Goal: Task Accomplishment & Management: Use online tool/utility

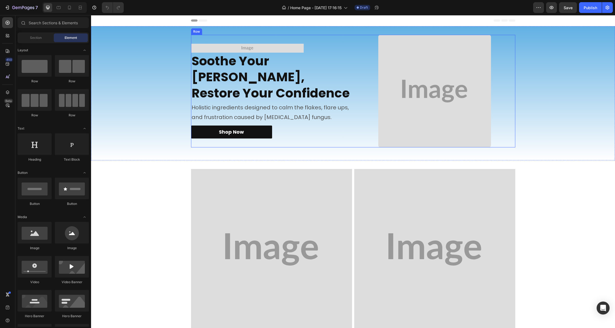
click at [216, 53] on img at bounding box center [247, 48] width 113 height 9
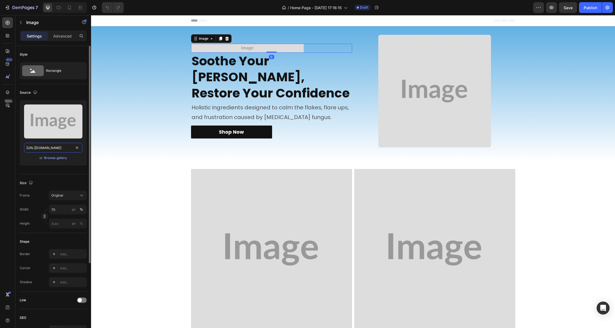
click at [48, 148] on input "[URL][DOMAIN_NAME]" at bounding box center [53, 148] width 58 height 10
paste input "[DOMAIN_NAME][URL]"
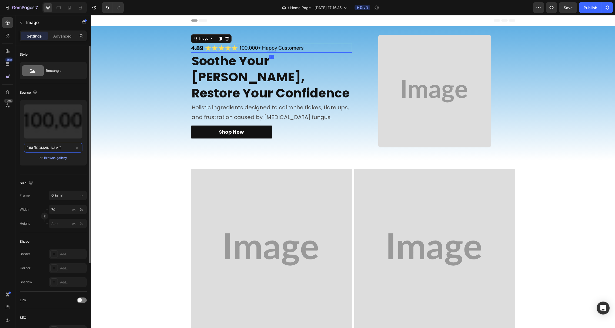
scroll to position [0, 166]
type input "[URL][DOMAIN_NAME]"
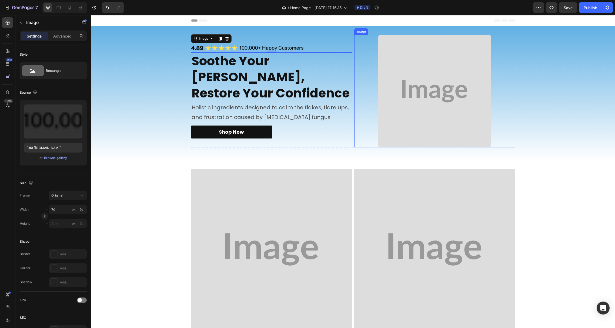
click at [418, 96] on img at bounding box center [434, 91] width 113 height 113
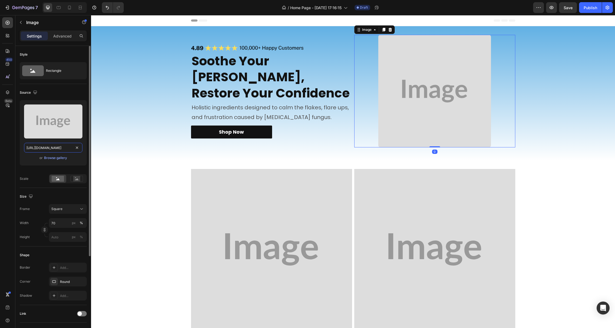
click at [51, 149] on input "https://placehold.co/1024x1024?text=Image" at bounding box center [53, 148] width 58 height 10
paste input "cdn.shopify.com/s/files/1/0930/1550/7240/files/gempages_562294279301497736-e474…"
type input "https://cdn.shopify.com/s/files/1/0930/1550/7240/files/gempages_562294279301497…"
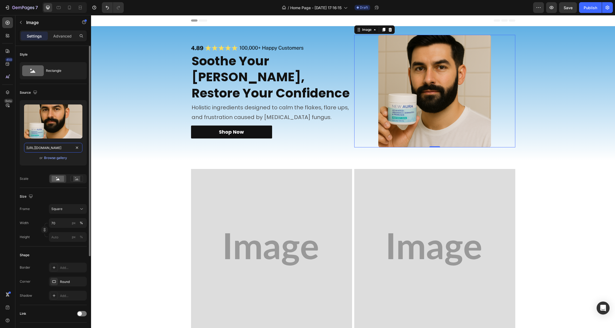
scroll to position [0, 167]
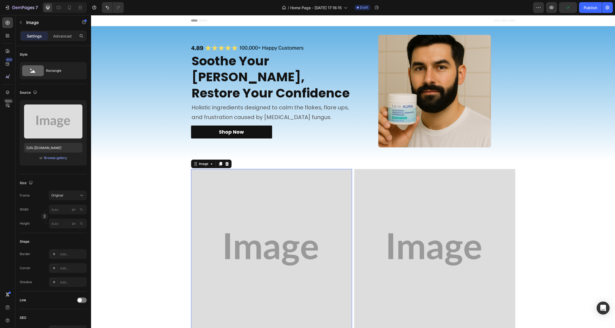
click at [227, 196] on img at bounding box center [271, 249] width 161 height 161
click at [222, 178] on img at bounding box center [271, 249] width 161 height 161
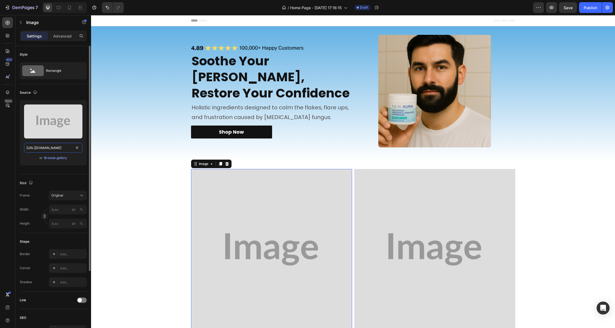
click at [46, 145] on input "https://placehold.co/1080x1080?text=Image" at bounding box center [53, 148] width 58 height 10
paste input "cdn.shopify.com/s/files/1/0930/1550/7240/files/gempages_562294279301497736-d9f3…"
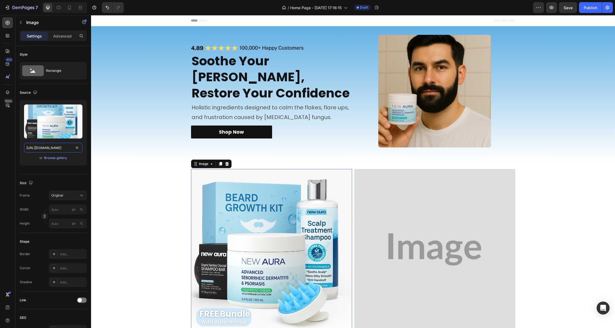
type input "https://cdn.shopify.com/s/files/1/0930/1550/7240/files/gempages_562294279301497…"
click at [378, 200] on img at bounding box center [434, 249] width 161 height 161
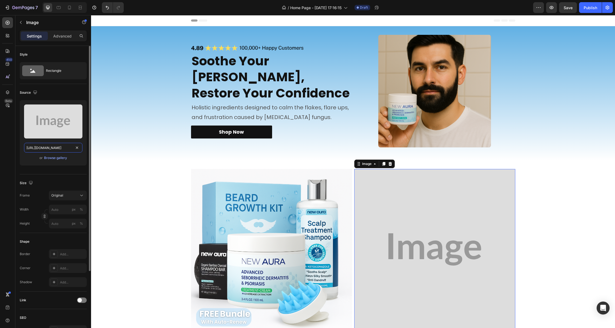
click at [45, 146] on input "https://placehold.co/1080x1080?text=Image" at bounding box center [53, 148] width 58 height 10
paste input "cdn.shopify.com/s/files/1/0930/1550/7240/files/gempages_562294279301497736-b144…"
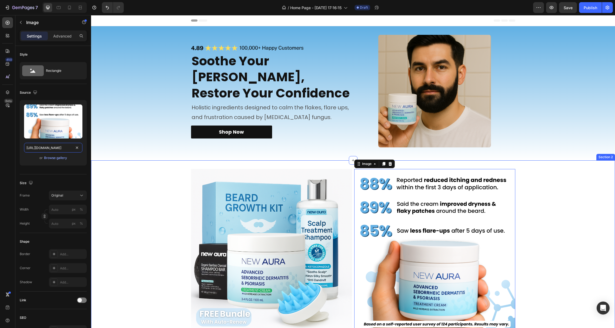
scroll to position [135, 0]
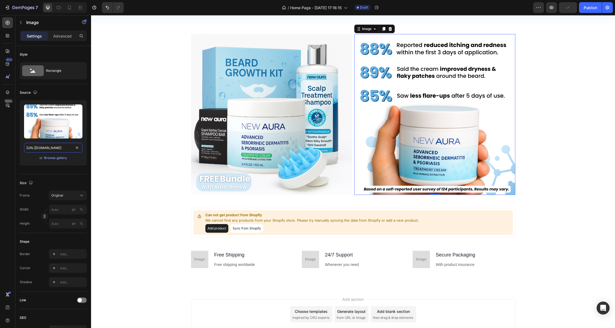
type input "https://cdn.shopify.com/s/files/1/0930/1550/7240/files/gempages_562294279301497…"
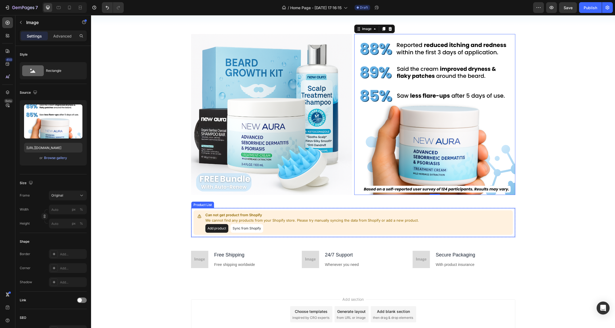
click at [210, 230] on button "Add product" at bounding box center [216, 228] width 23 height 9
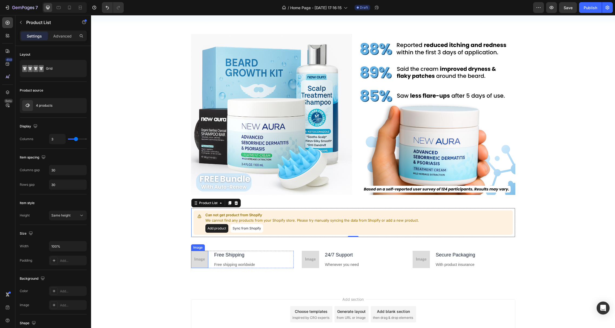
click at [192, 255] on img at bounding box center [199, 259] width 17 height 17
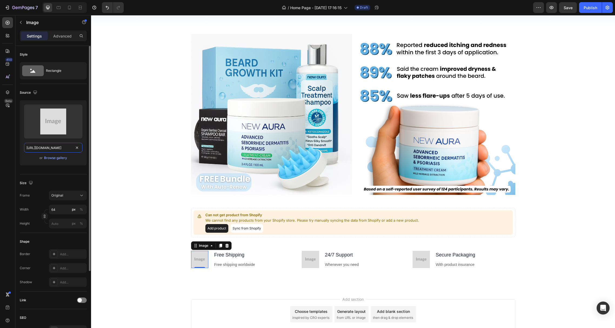
click at [49, 148] on input "https://placehold.co/96x96?text=Image" at bounding box center [53, 148] width 58 height 10
paste input "cdn.shopify.com/s/files/1/0930/1550/7240/files/gempages_562294279301497736-9527…"
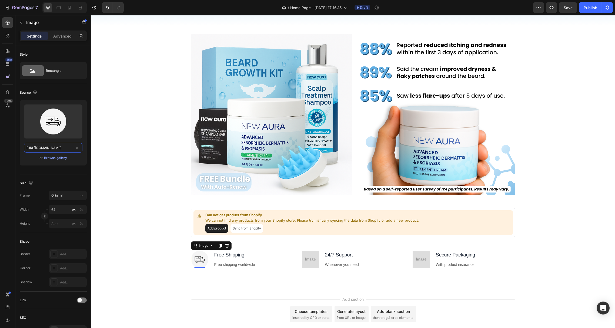
type input "https://cdn.shopify.com/s/files/1/0930/1550/7240/files/gempages_562294279301497…"
click at [302, 254] on img at bounding box center [310, 259] width 17 height 17
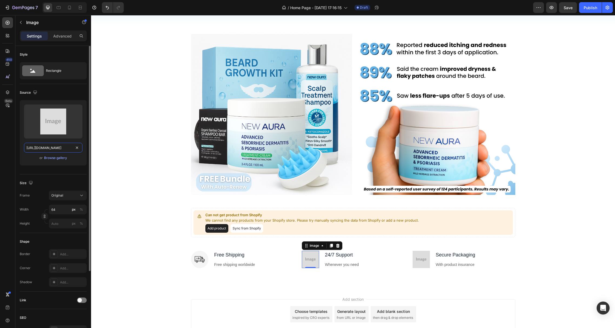
click at [41, 148] on input "https://placehold.co/96x96?text=Image" at bounding box center [53, 148] width 58 height 10
paste input "cdn.shopify.com/s/files/1/0930/1550/7240/files/gempages_562294279301497736-9f53…"
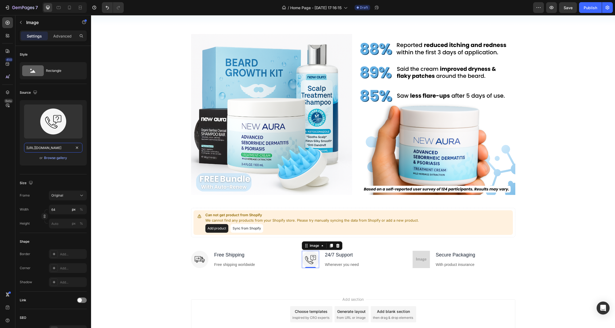
type input "https://cdn.shopify.com/s/files/1/0930/1550/7240/files/gempages_562294279301497…"
click at [415, 254] on img at bounding box center [421, 259] width 17 height 17
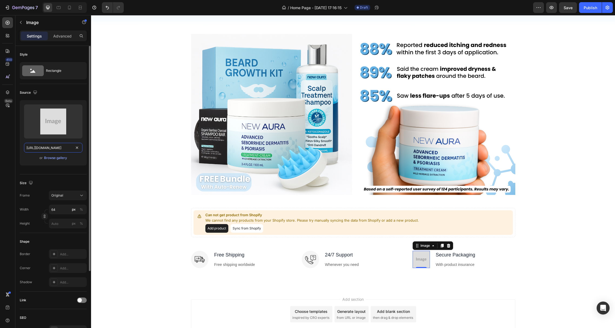
click at [38, 145] on input "https://placehold.co/96x96?text=Image" at bounding box center [53, 148] width 58 height 10
paste input "cdn.shopify.com/s/files/1/0930/1550/7240/files/gempages_562294279301497736-2249…"
type input "https://cdn.shopify.com/s/files/1/0930/1550/7240/files/gempages_562294279301497…"
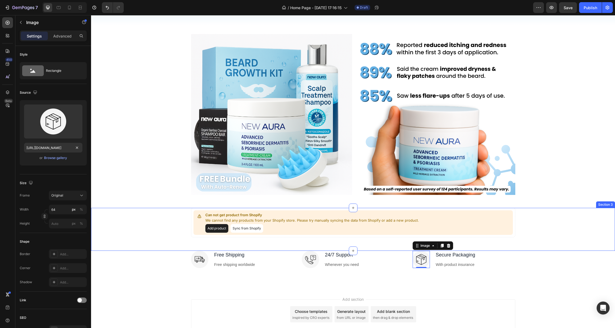
click at [131, 212] on div "Can not get product from Shopify We cannot find any products from your Shopify …" at bounding box center [353, 222] width 516 height 29
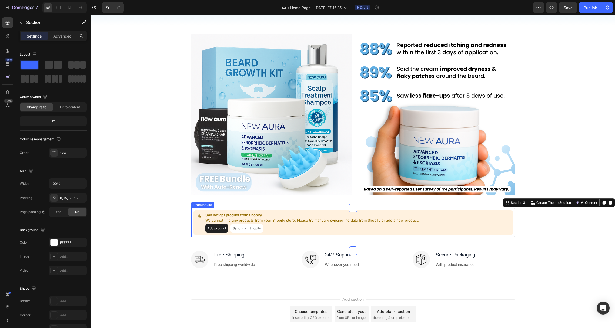
click at [309, 222] on p "We cannot find any products from your Shopify store. Please try manually syncin…" at bounding box center [312, 220] width 214 height 5
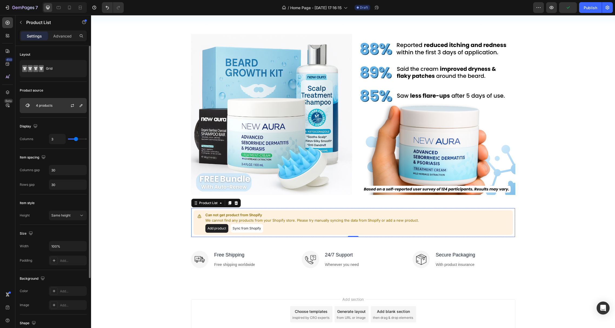
click at [45, 102] on div "4 products" at bounding box center [53, 105] width 67 height 15
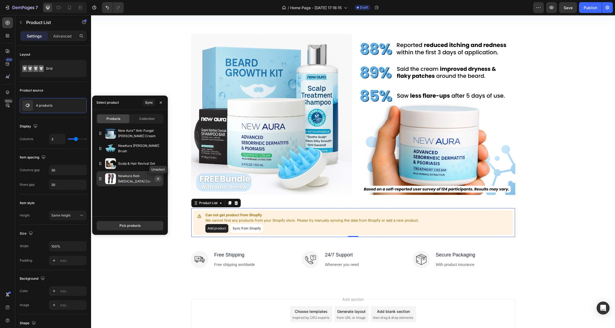
click at [156, 178] on icon "button" at bounding box center [158, 179] width 4 height 4
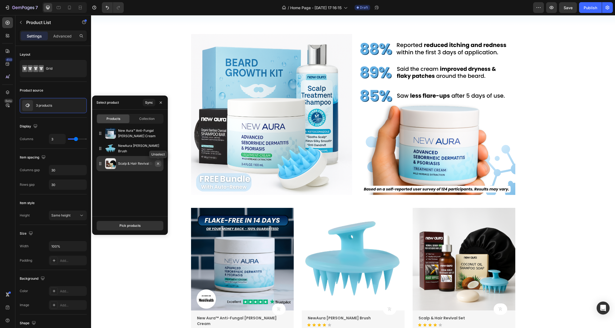
click at [158, 165] on icon "button" at bounding box center [158, 164] width 4 height 4
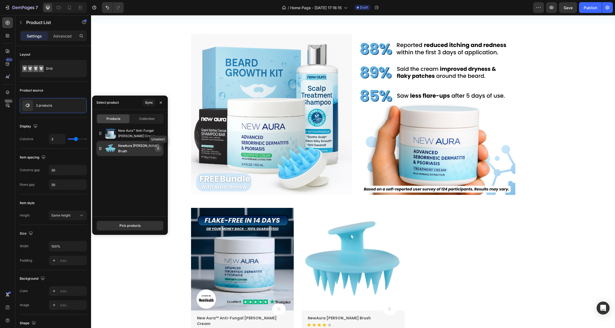
click at [157, 149] on icon "button" at bounding box center [158, 148] width 4 height 4
click at [156, 151] on icon "button" at bounding box center [158, 148] width 4 height 4
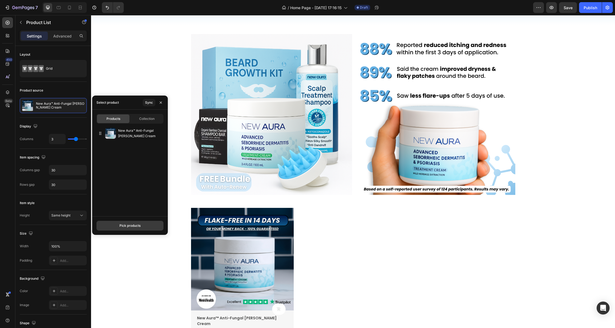
click at [126, 223] on button "Pick products" at bounding box center [129, 226] width 67 height 10
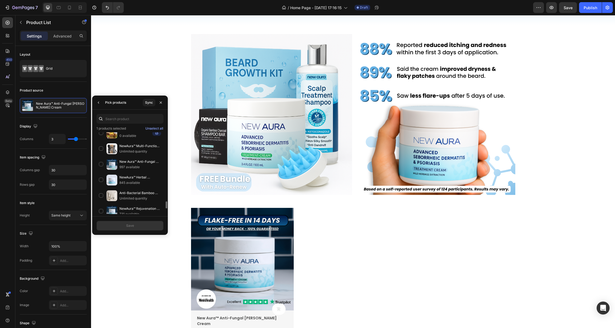
scroll to position [781, 0]
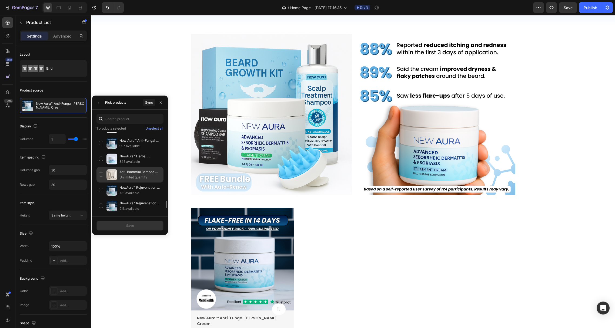
click at [135, 175] on p "Unlimited quantity" at bounding box center [140, 177] width 42 height 5
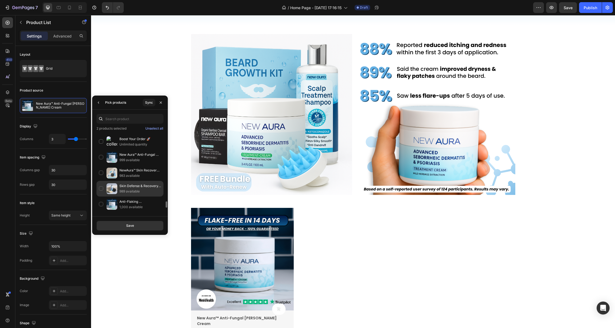
click at [133, 184] on p "Skin Defense & Recovery Bundle" at bounding box center [140, 186] width 42 height 5
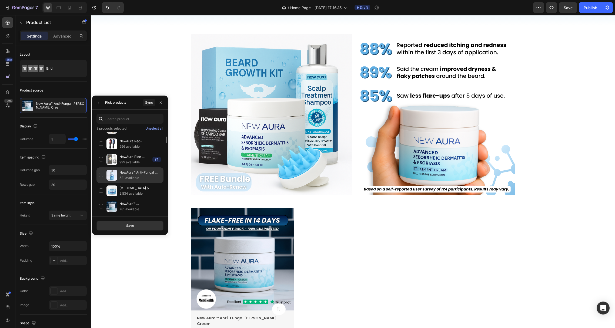
click at [138, 175] on p "521 available" at bounding box center [140, 177] width 42 height 5
click at [139, 226] on button "Save" at bounding box center [129, 226] width 67 height 10
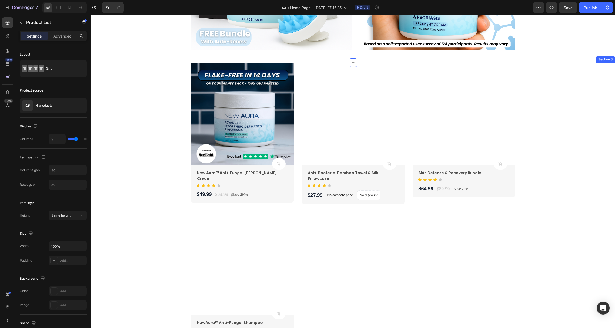
scroll to position [282, 0]
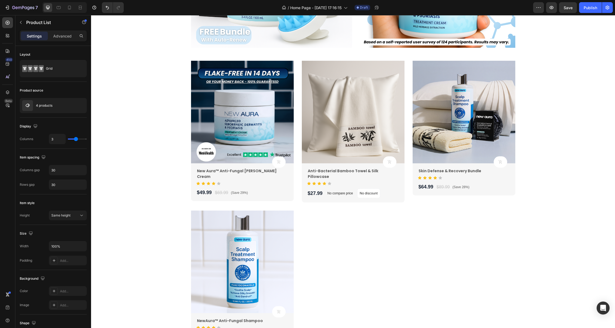
click at [322, 230] on div "Product Images Product Cart Button New Aura™ Anti-Fungal Beard Cream Product Ti…" at bounding box center [353, 203] width 324 height 285
click at [293, 202] on div "Product Images Product Cart Button New Aura™ Anti-Fungal Beard Cream Product Ti…" at bounding box center [353, 203] width 324 height 285
click at [261, 236] on img at bounding box center [242, 262] width 103 height 103
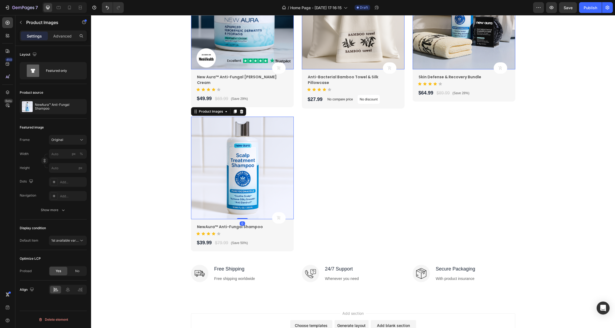
scroll to position [377, 0]
click at [341, 142] on div "Product Images 0 Product Cart Button New Aura™ Anti-Fungal Beard Cream Product …" at bounding box center [353, 108] width 324 height 285
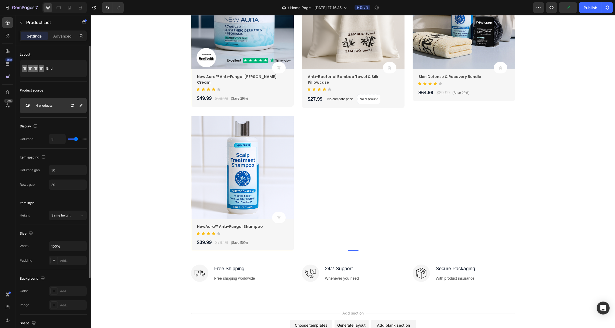
click at [49, 108] on div "4 products" at bounding box center [53, 105] width 67 height 15
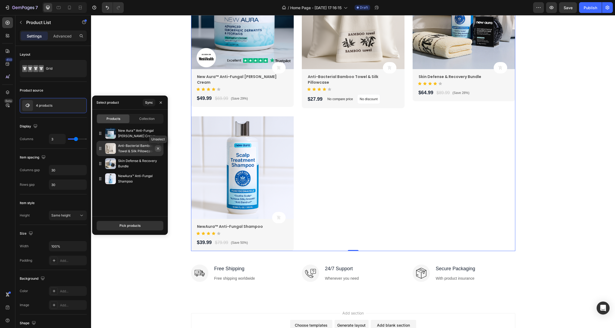
click at [158, 151] on icon "button" at bounding box center [158, 148] width 4 height 4
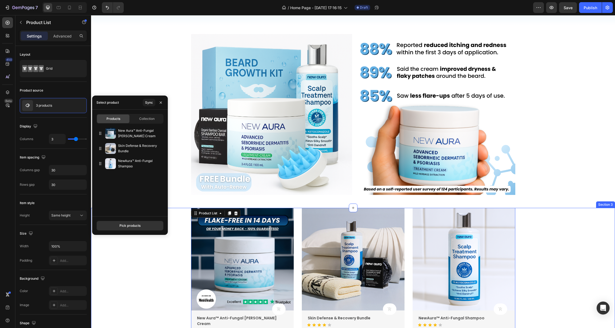
scroll to position [265, 0]
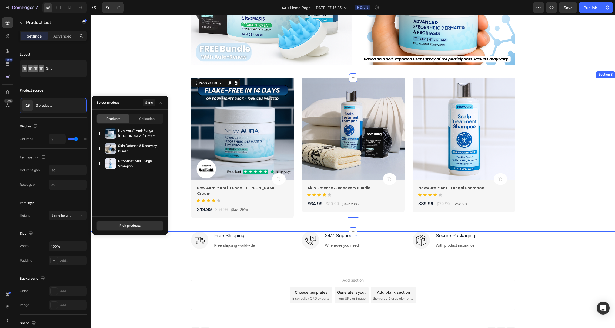
click at [541, 194] on div "Product Images Product Cart Button New Aura™ Anti-Fungal Beard Cream Product Ti…" at bounding box center [353, 148] width 516 height 141
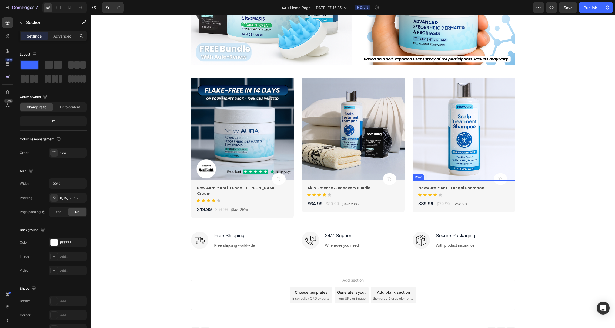
scroll to position [0, 0]
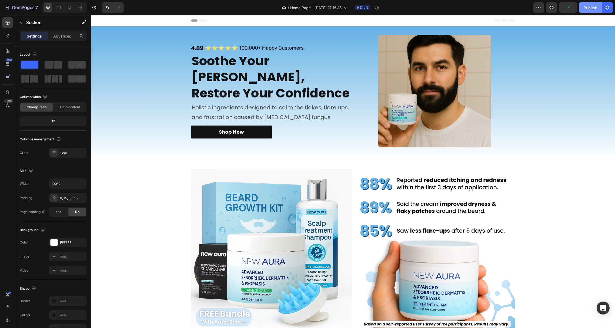
click at [585, 2] on button "Publish" at bounding box center [590, 7] width 23 height 11
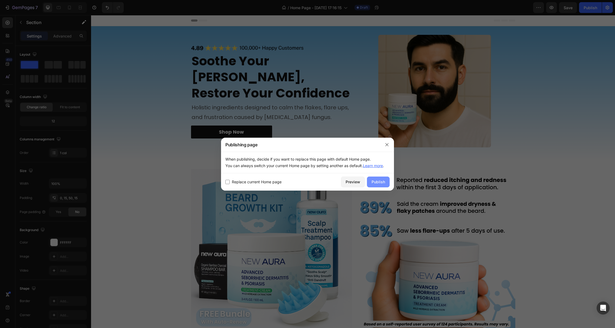
click at [383, 178] on button "Publish" at bounding box center [378, 182] width 23 height 11
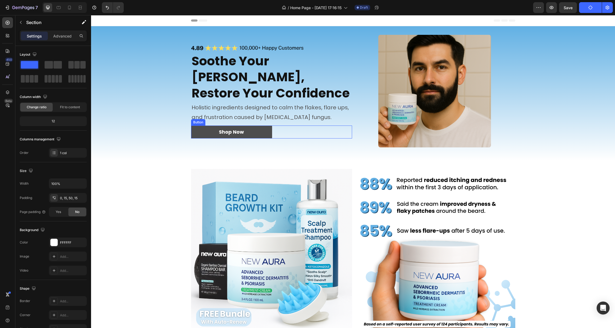
click at [260, 126] on link "Shop Now" at bounding box center [231, 132] width 81 height 13
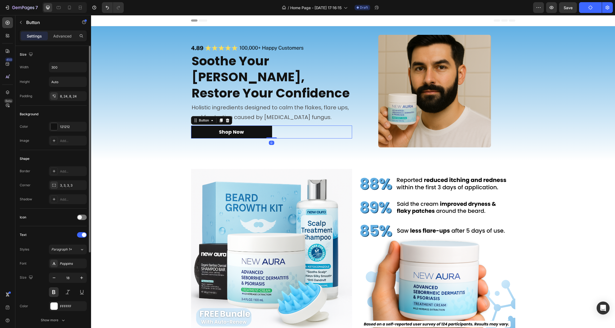
scroll to position [131, 0]
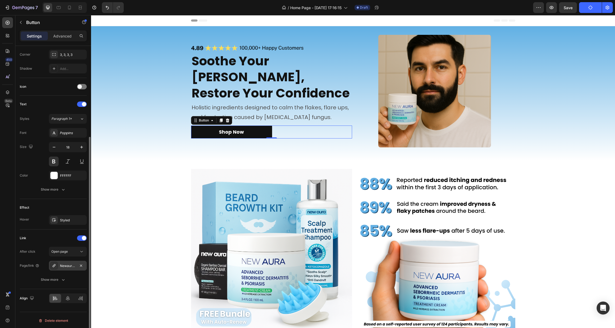
click at [69, 267] on div "Newaura™-beard-relief-balm" at bounding box center [68, 266] width 16 height 5
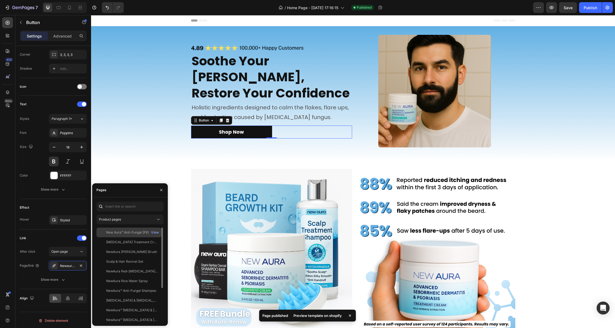
click at [122, 232] on div "New Aura™ Anti-Fungal Beard Cream" at bounding box center [132, 232] width 52 height 5
click at [156, 232] on div "View" at bounding box center [155, 232] width 8 height 5
click at [125, 231] on div "New Aura™ Anti-Fungal Beard Cream" at bounding box center [132, 232] width 52 height 5
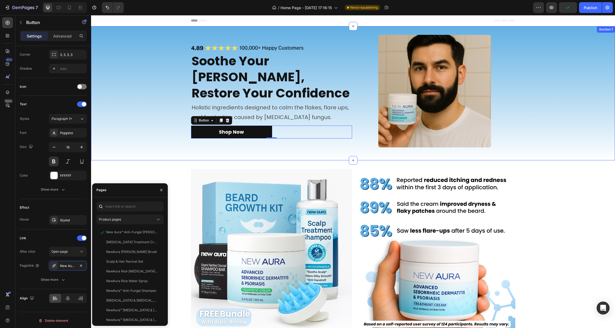
click at [283, 163] on div "Image Image Row Section 2" at bounding box center [353, 252] width 524 height 183
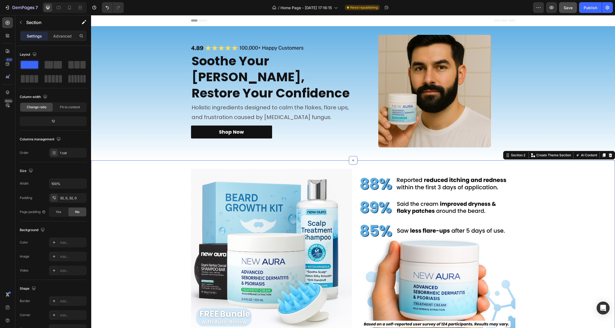
click at [571, 9] on span "Save" at bounding box center [568, 7] width 9 height 5
click at [589, 6] on div "Publish" at bounding box center [591, 8] width 14 height 6
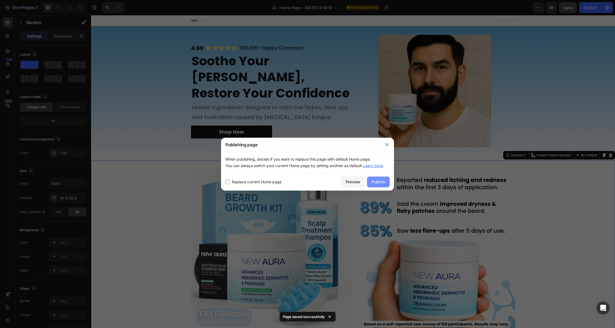
click at [382, 182] on div "Publish" at bounding box center [379, 182] width 14 height 6
